Goal: Navigation & Orientation: Understand site structure

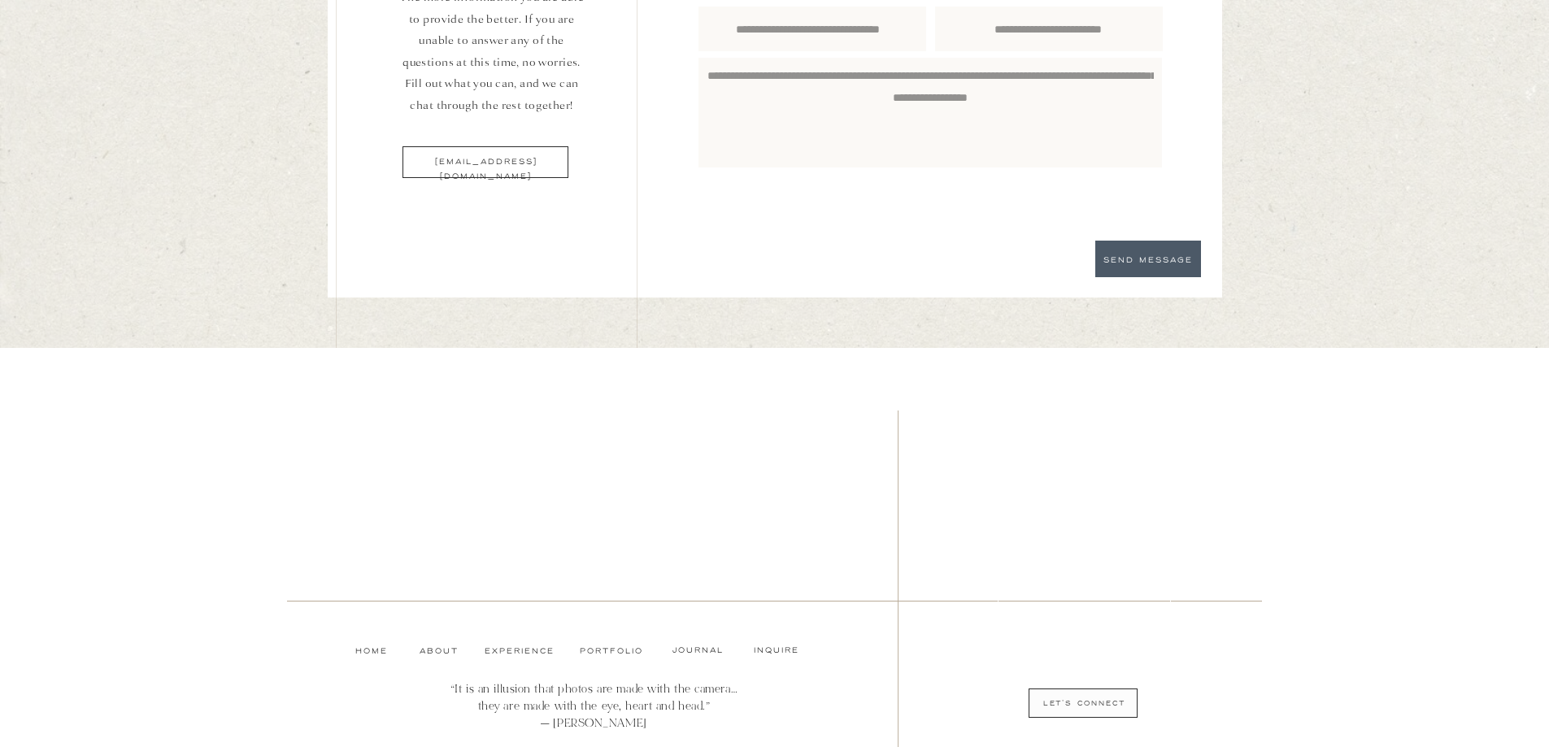
scroll to position [5575, 0]
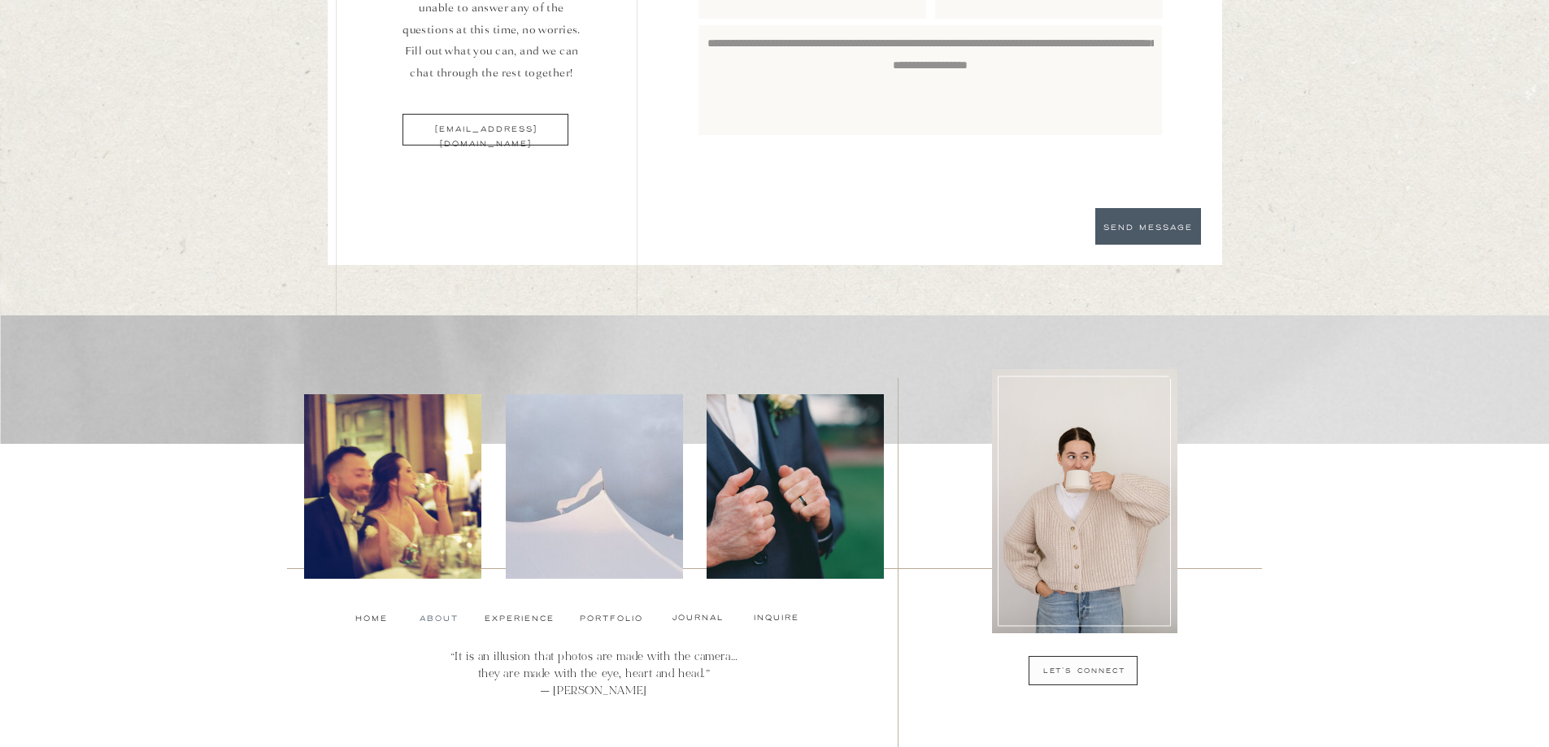
click at [443, 620] on nav "About" at bounding box center [438, 618] width 36 height 13
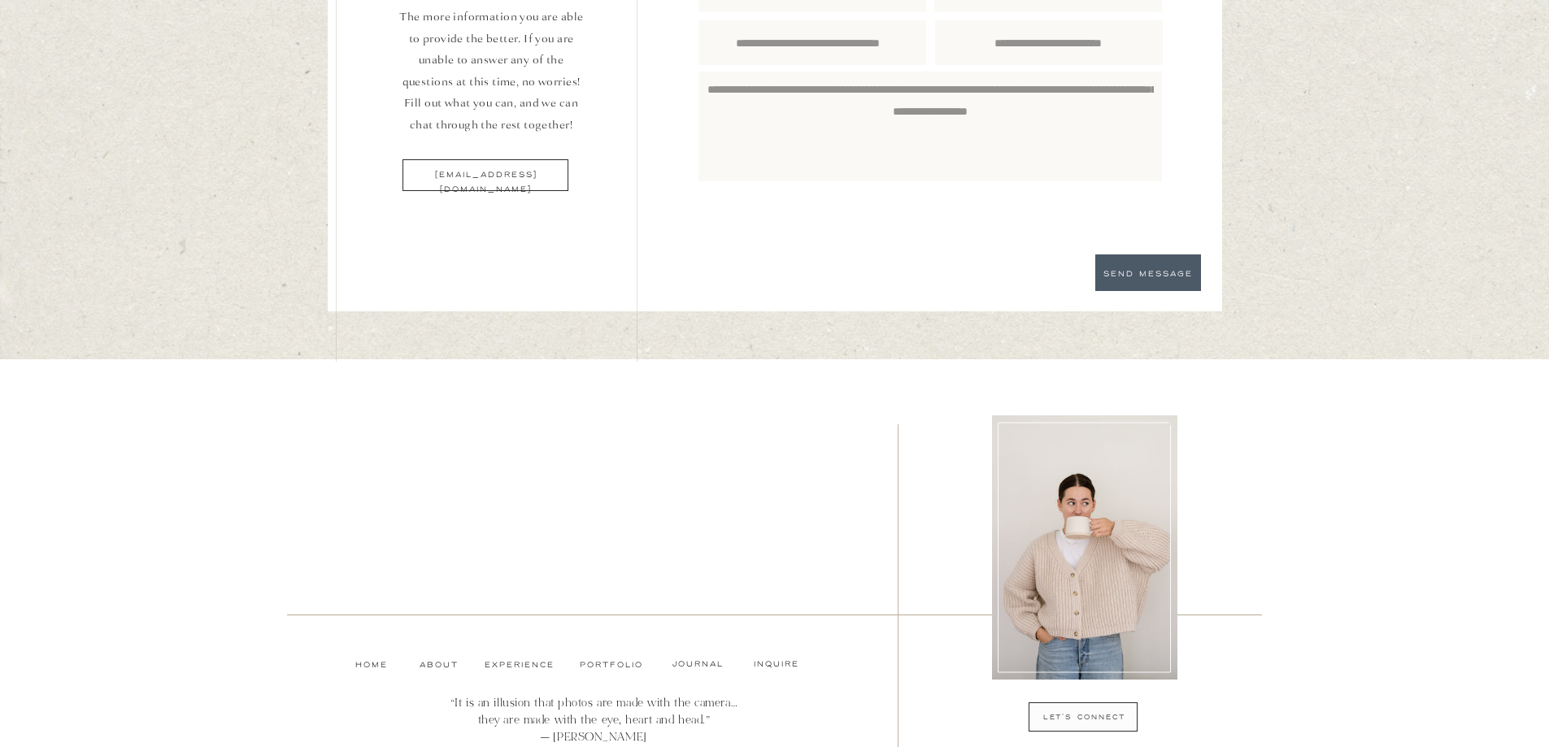
scroll to position [2974, 0]
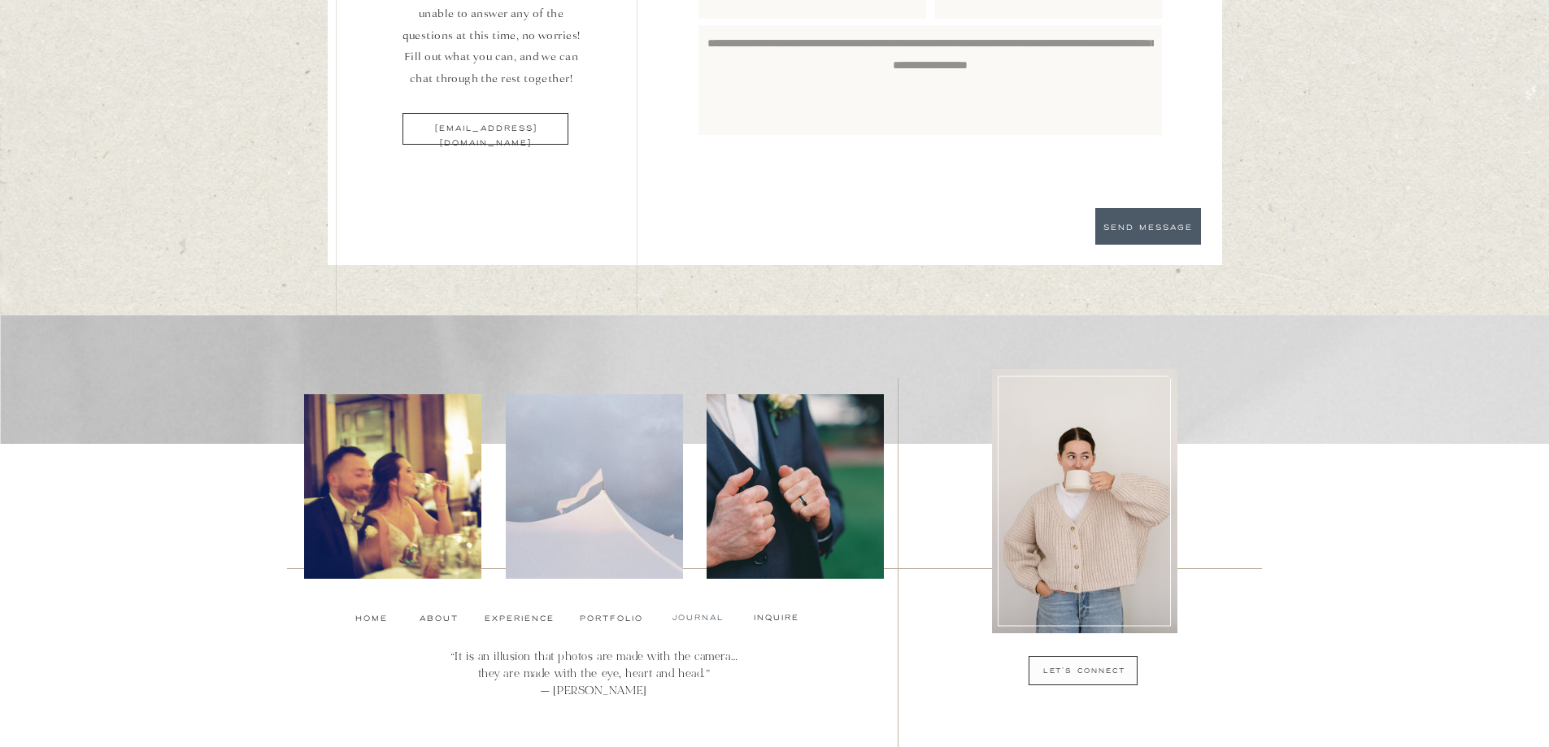
click at [705, 618] on nav "Journal" at bounding box center [698, 618] width 63 height 13
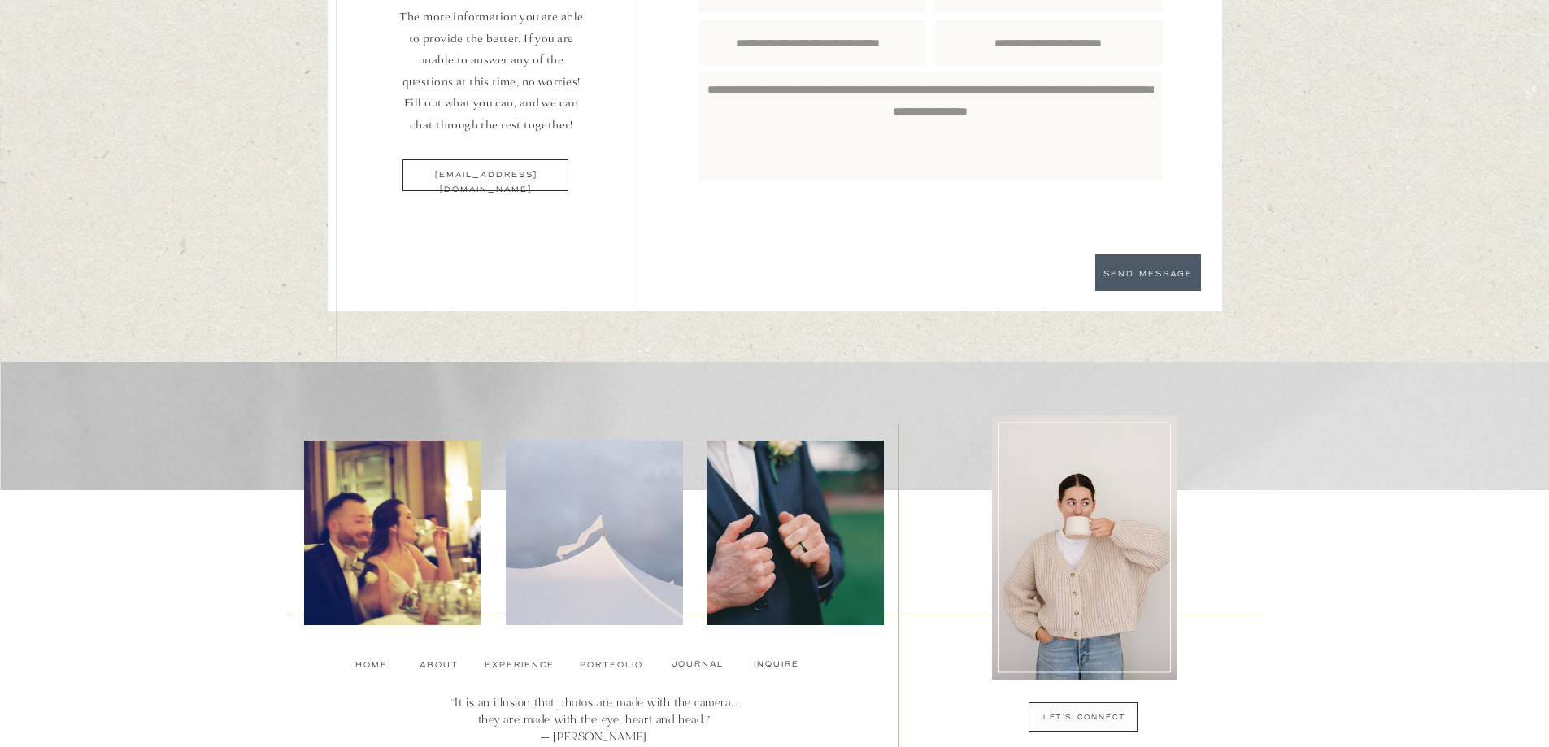
scroll to position [2974, 0]
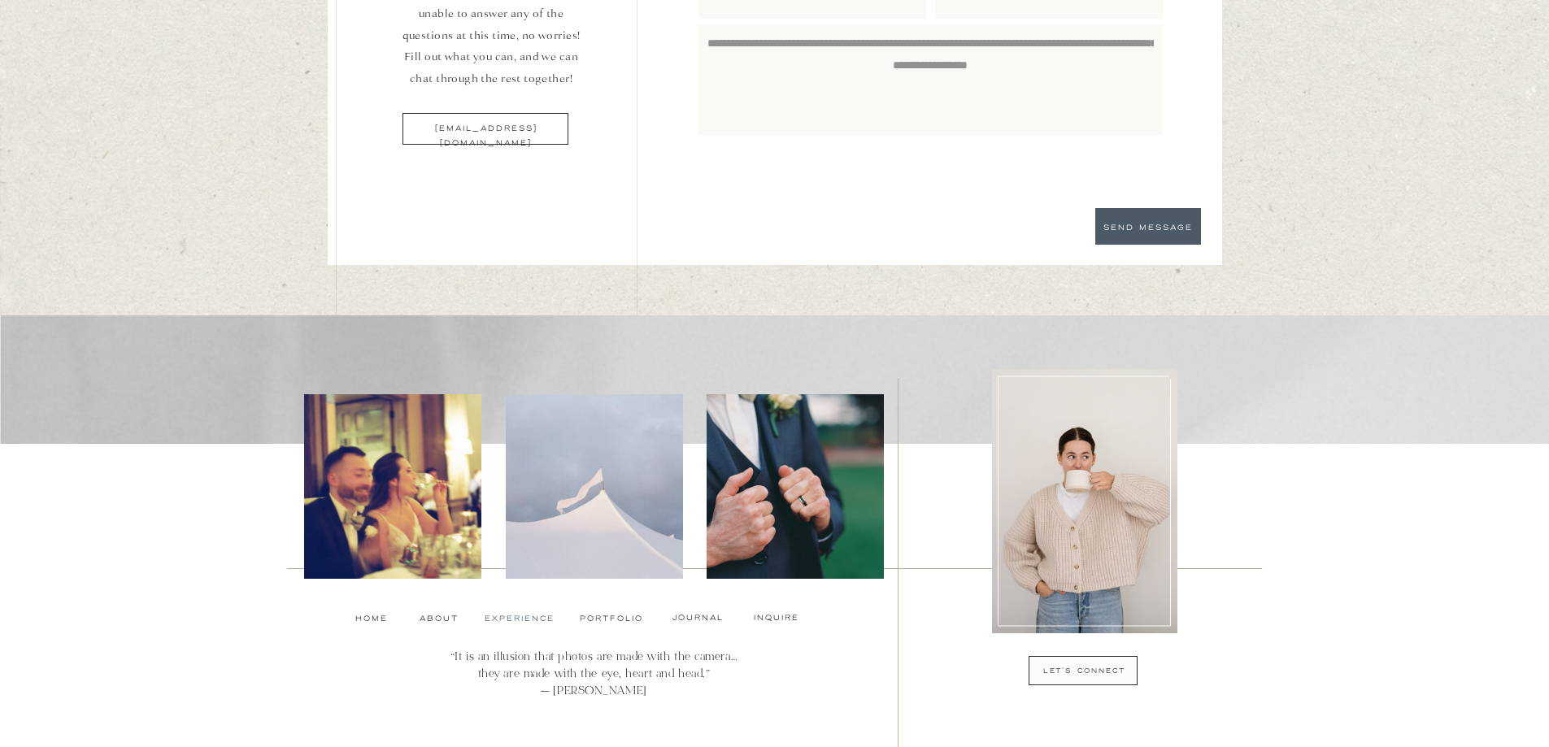
click at [516, 617] on nav "experience" at bounding box center [519, 618] width 68 height 13
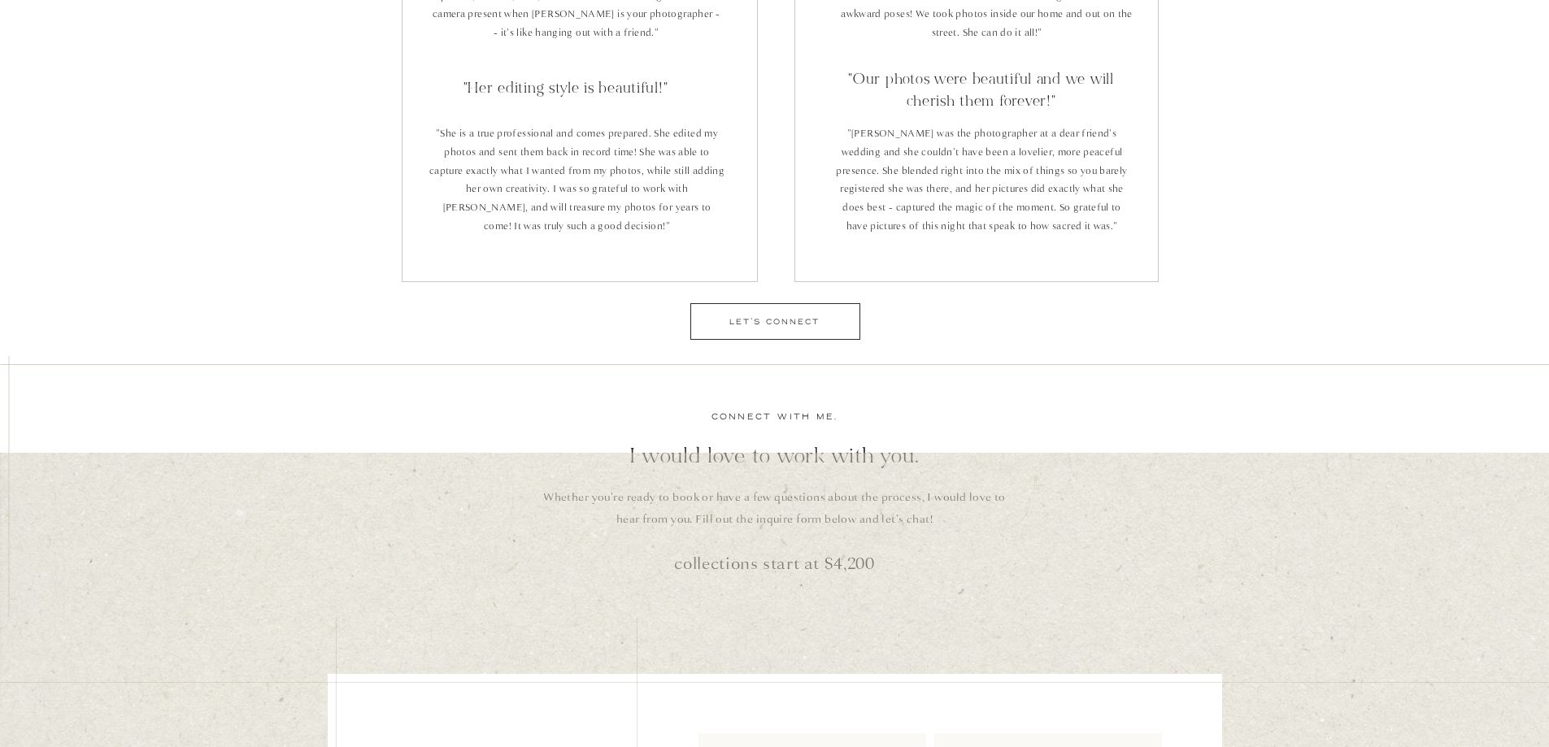
scroll to position [2765, 0]
